Goal: Complete application form

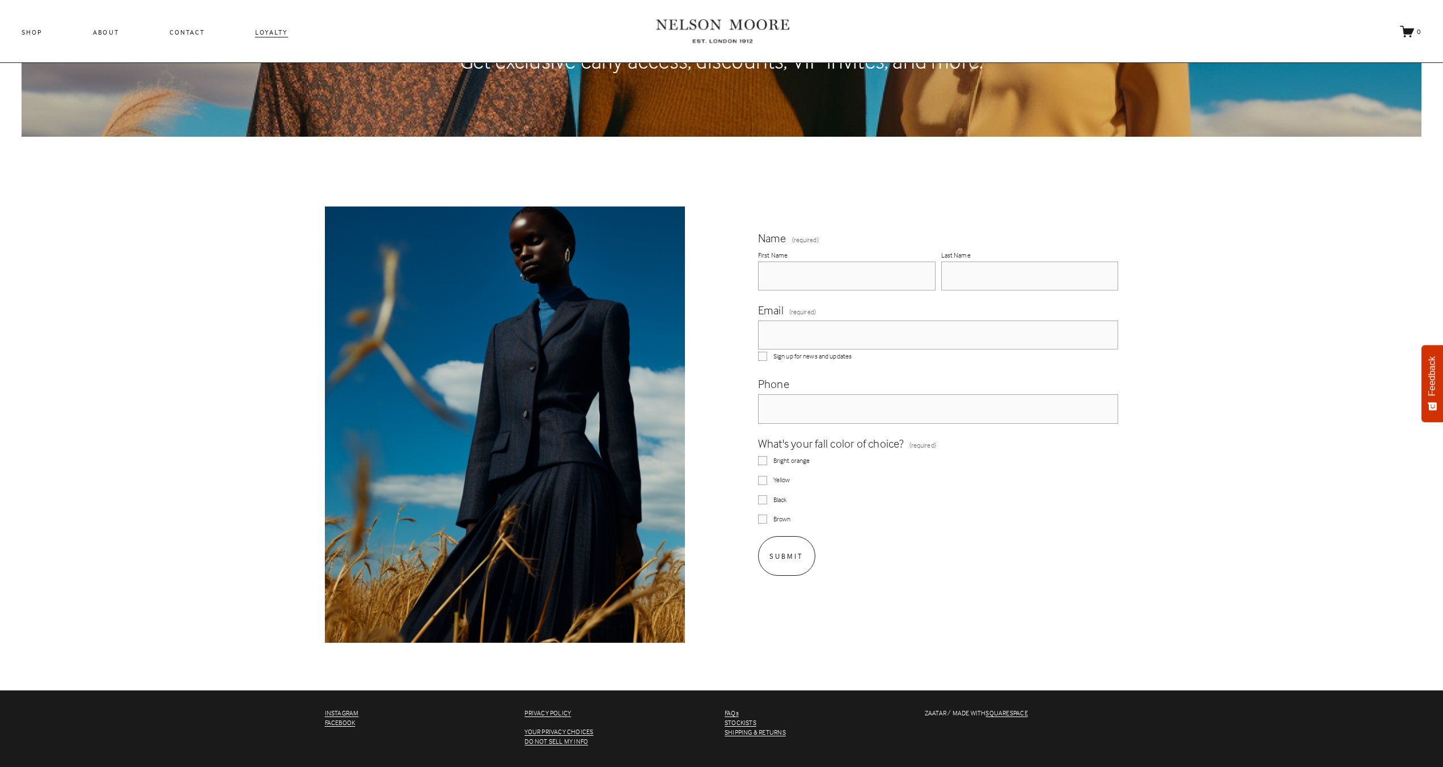
scroll to position [224, 0]
click at [793, 248] on label "First Name" at bounding box center [847, 254] width 178 height 13
click at [793, 261] on input "First Name" at bounding box center [847, 275] width 178 height 29
click at [796, 277] on input "First Name" at bounding box center [847, 275] width 178 height 29
type input "asdasd"
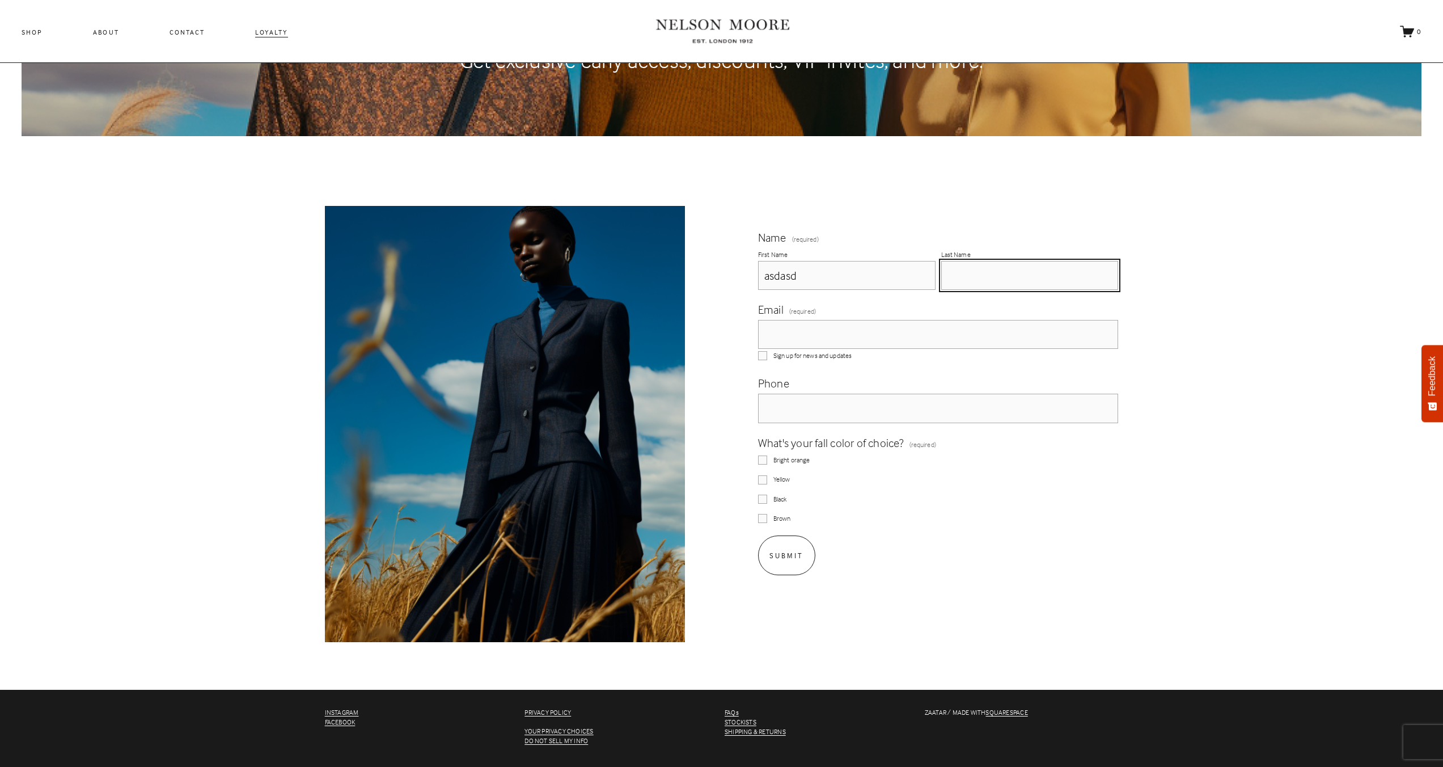
click at [984, 289] on input "Last Name" at bounding box center [1030, 275] width 178 height 29
type input "asdasd"
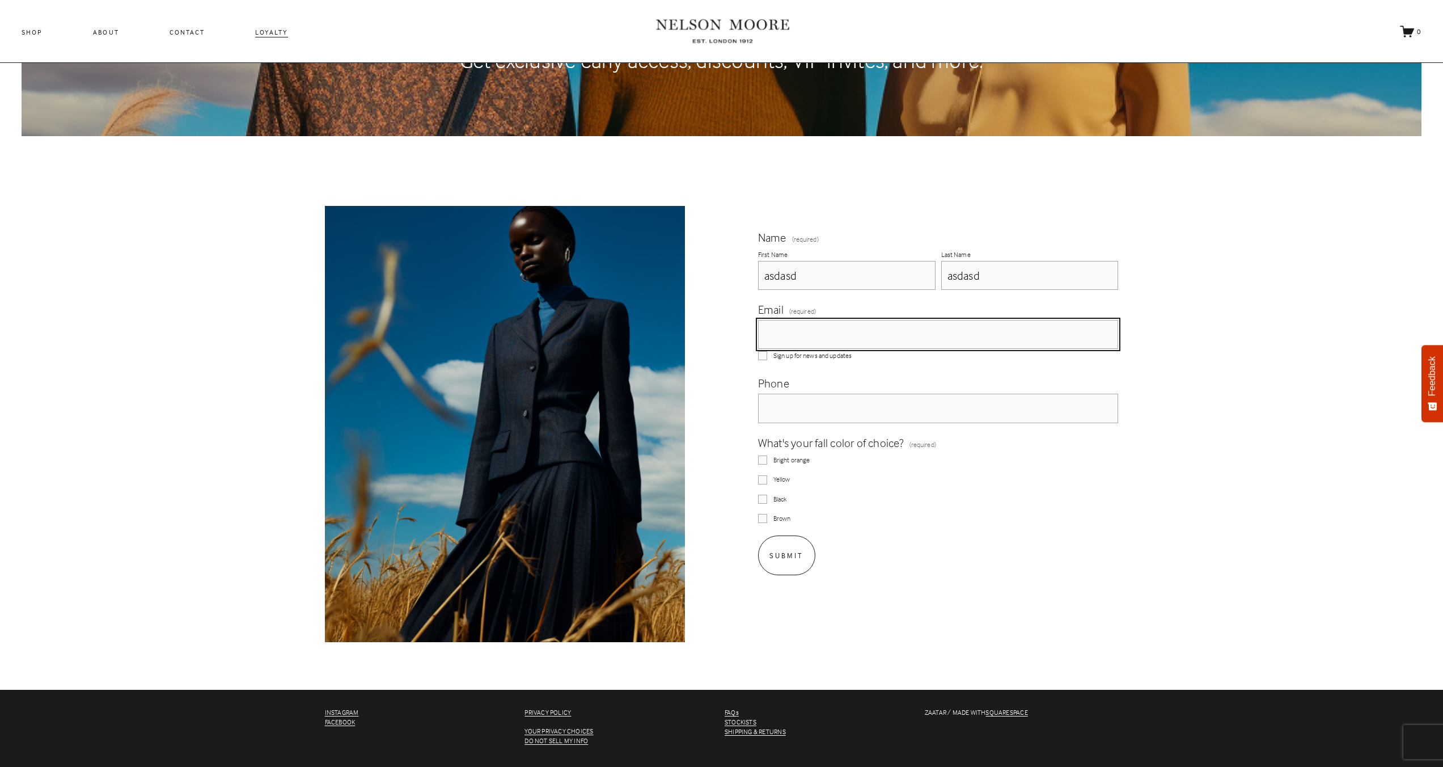
click at [932, 338] on input "Email (required)" at bounding box center [938, 334] width 361 height 29
type input "[EMAIL_ADDRESS][DOMAIN_NAME]"
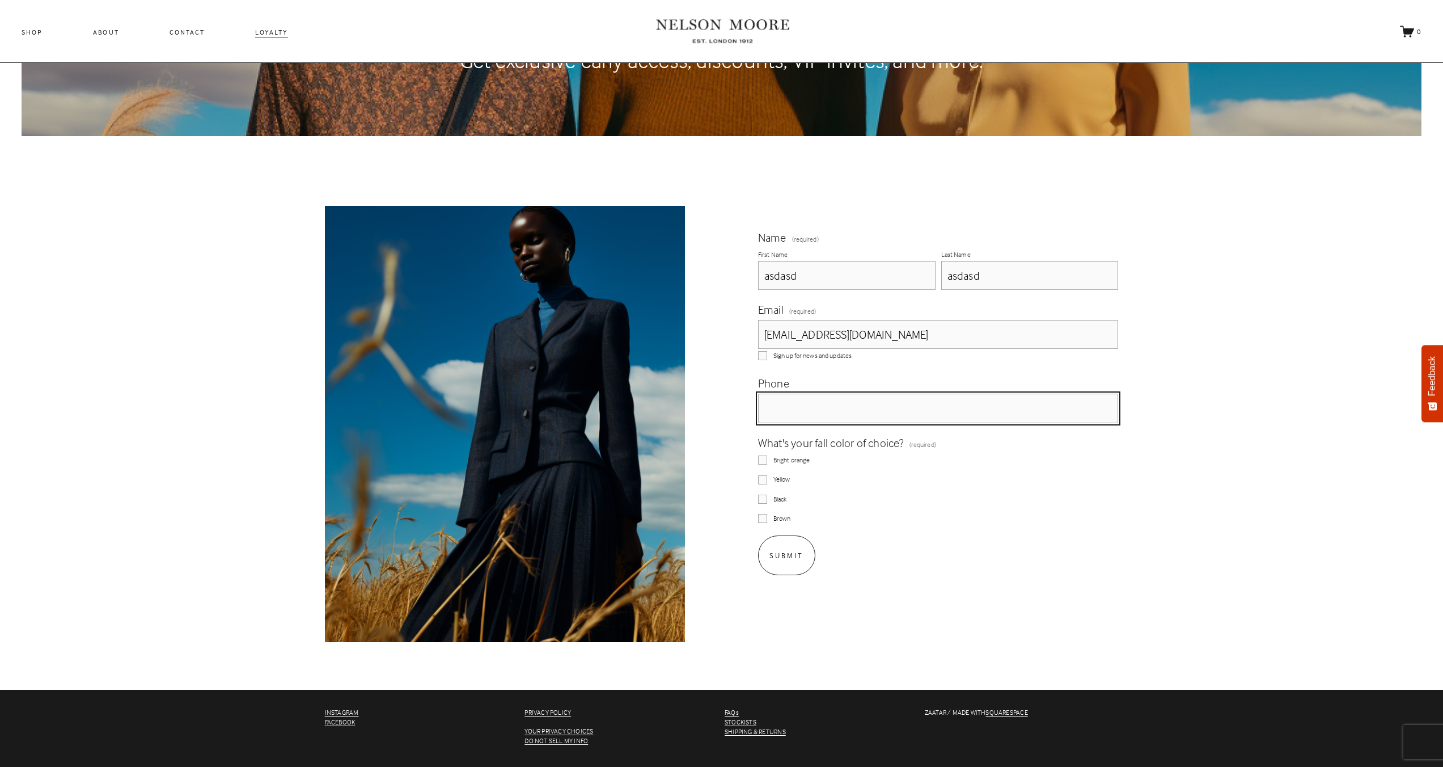
click at [834, 422] on input "text" at bounding box center [938, 408] width 361 height 29
type input "(231) 23 -"
click at [780, 479] on span "Yellow" at bounding box center [782, 480] width 17 height 10
click at [767, 479] on input "Yellow" at bounding box center [762, 479] width 9 height 9
checkbox input "true"
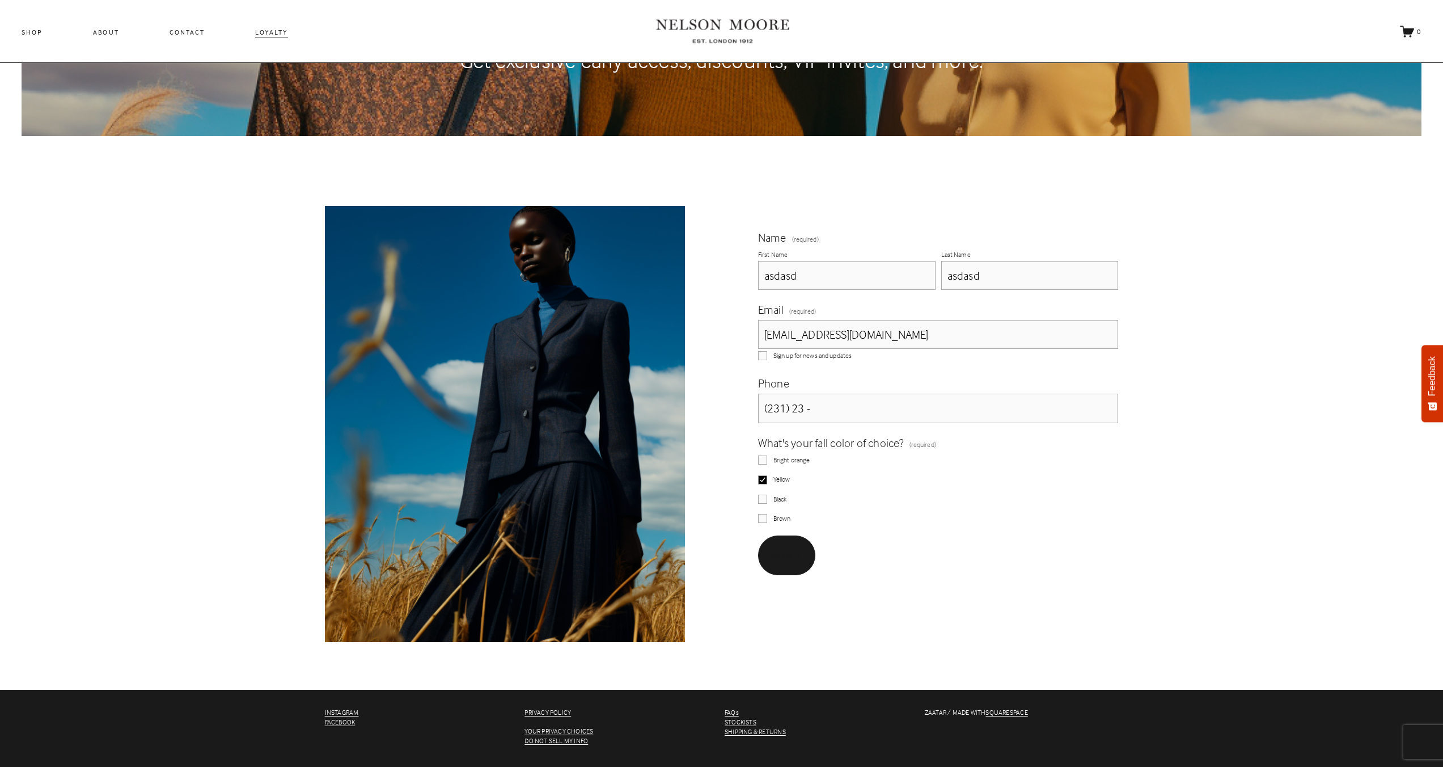
click at [785, 547] on button "Submit Submit" at bounding box center [786, 554] width 57 height 39
